Goal: Task Accomplishment & Management: Manage account settings

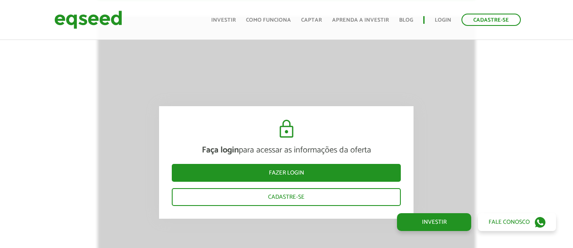
scroll to position [1208, 0]
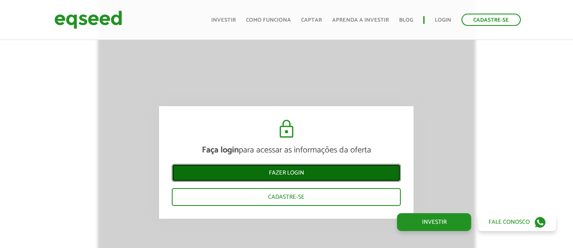
click at [278, 175] on link "Fazer login" at bounding box center [286, 173] width 229 height 18
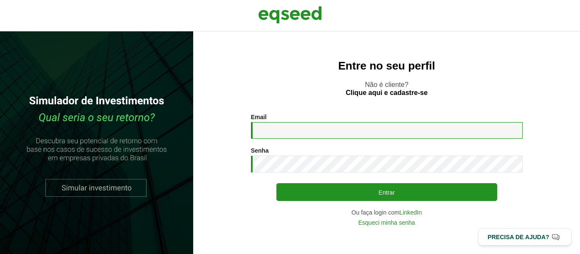
click at [283, 133] on input "Email *" at bounding box center [387, 130] width 272 height 17
type input "**********"
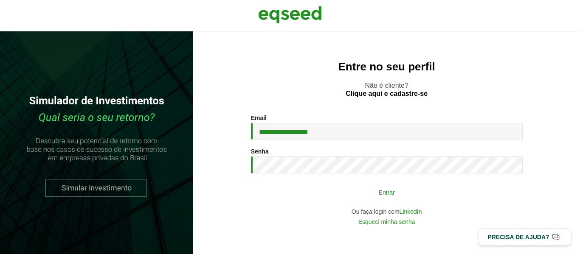
click at [374, 193] on button "Entrar" at bounding box center [386, 192] width 221 height 16
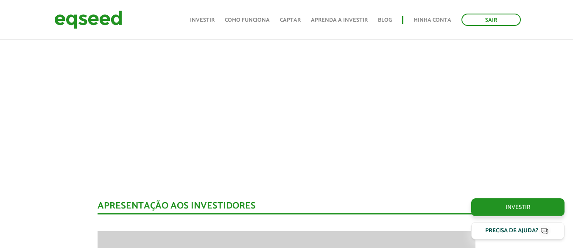
scroll to position [800, 0]
